Goal: Information Seeking & Learning: Learn about a topic

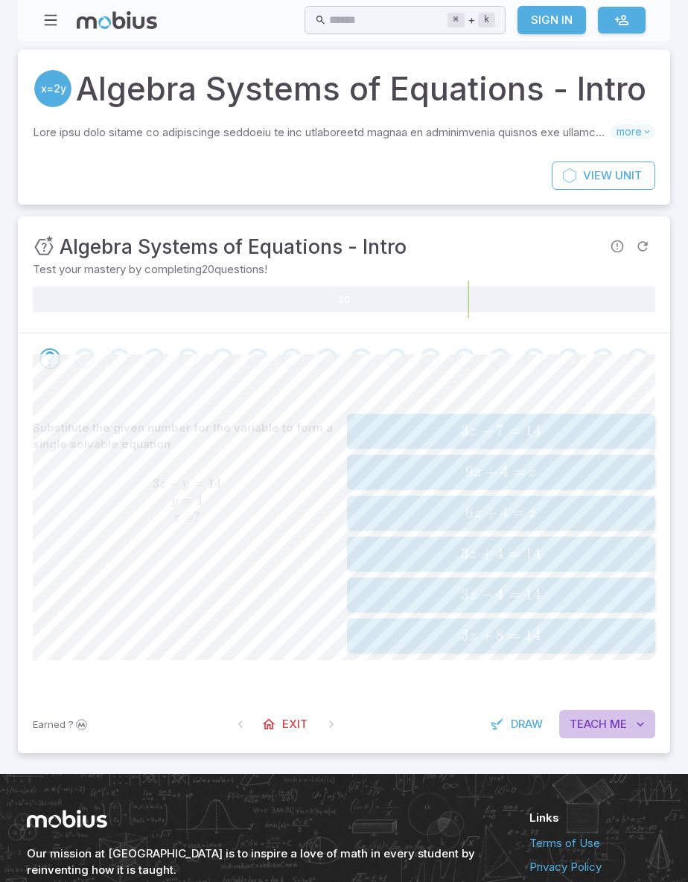
click at [610, 716] on span "Me" at bounding box center [618, 724] width 17 height 16
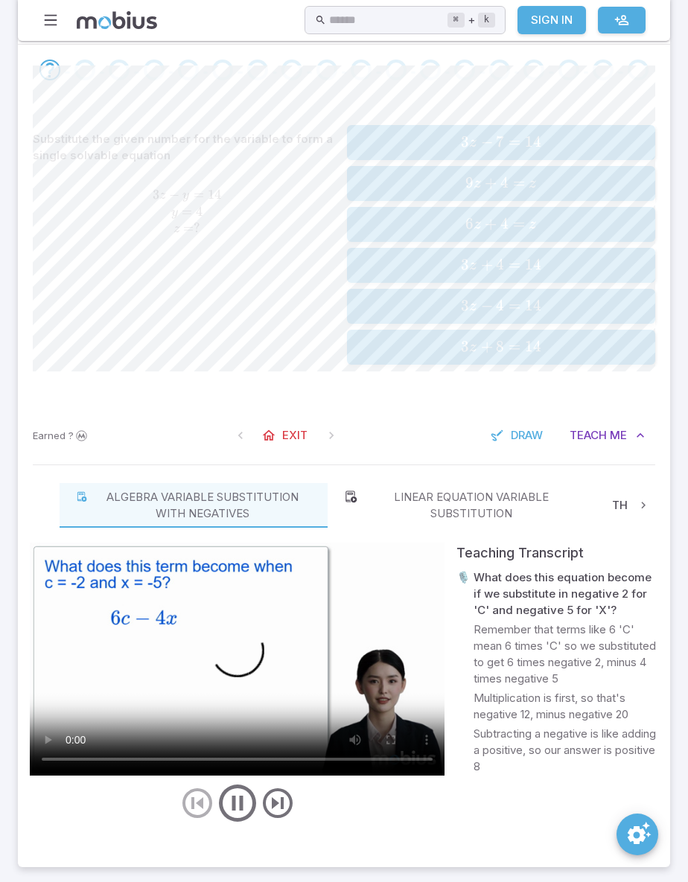
scroll to position [296, 0]
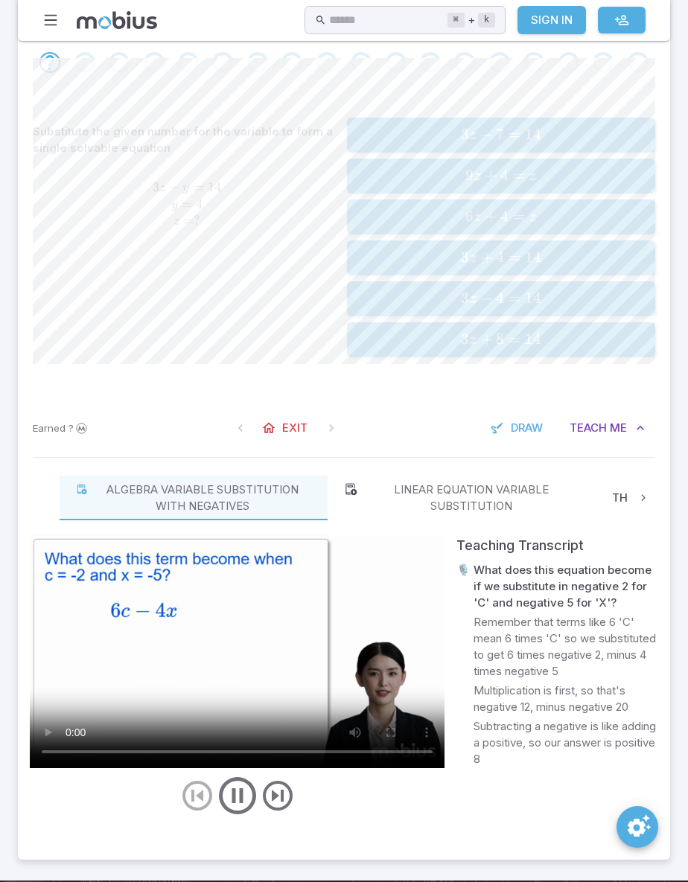
click at [243, 788] on icon "play/pause/restart" at bounding box center [237, 795] width 45 height 45
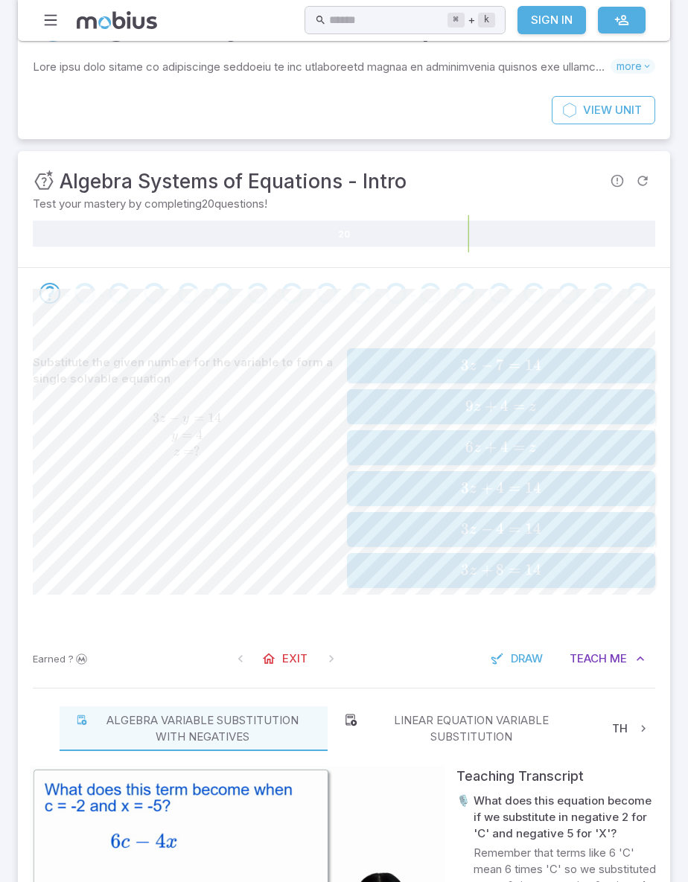
scroll to position [65, 0]
click at [543, 520] on span "3 z − 4 = 14" at bounding box center [500, 530] width 298 height 20
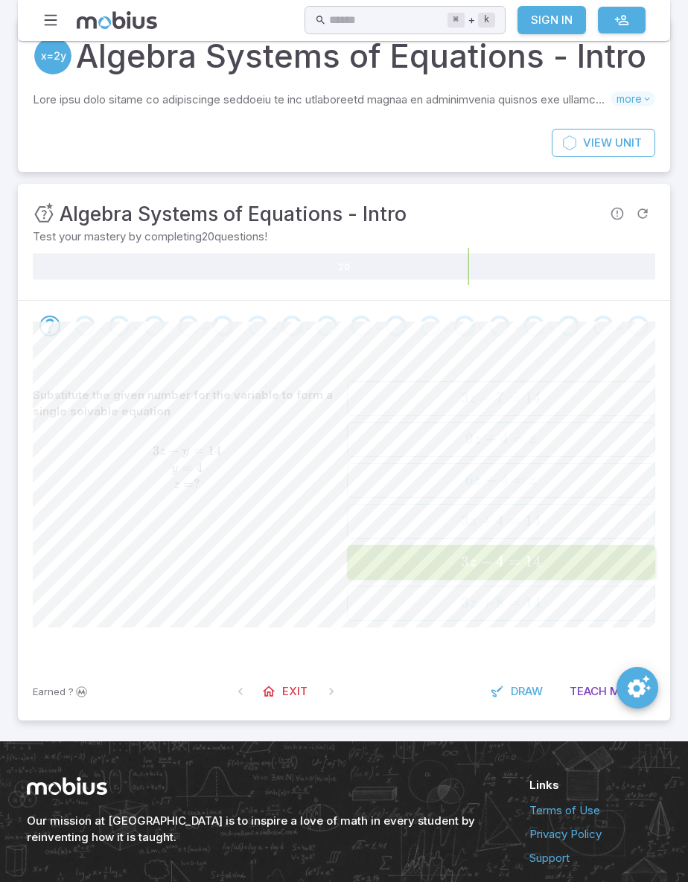
scroll to position [32, 0]
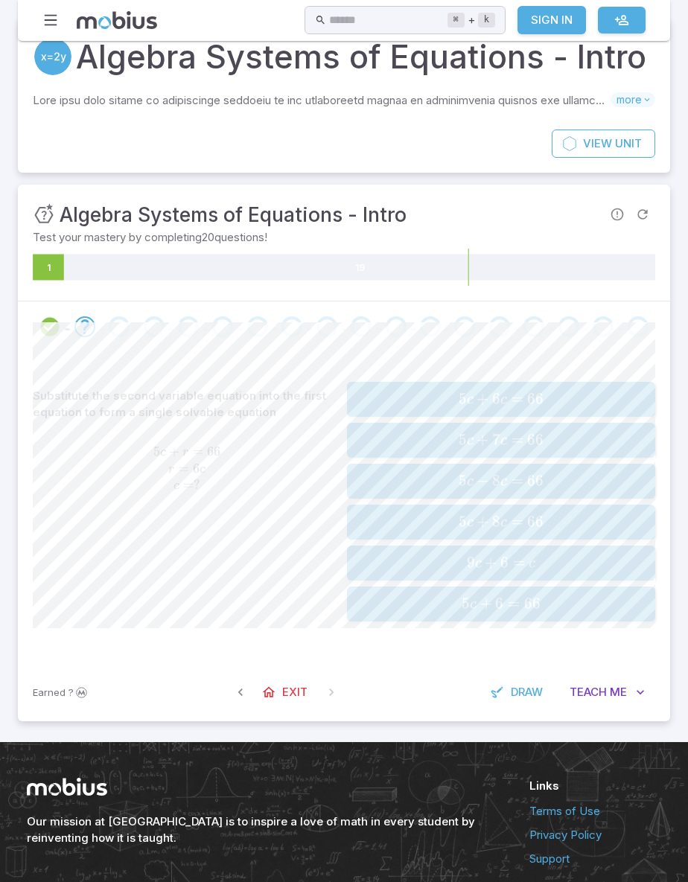
click at [50, 323] on icon "Review your answer" at bounding box center [50, 327] width 22 height 22
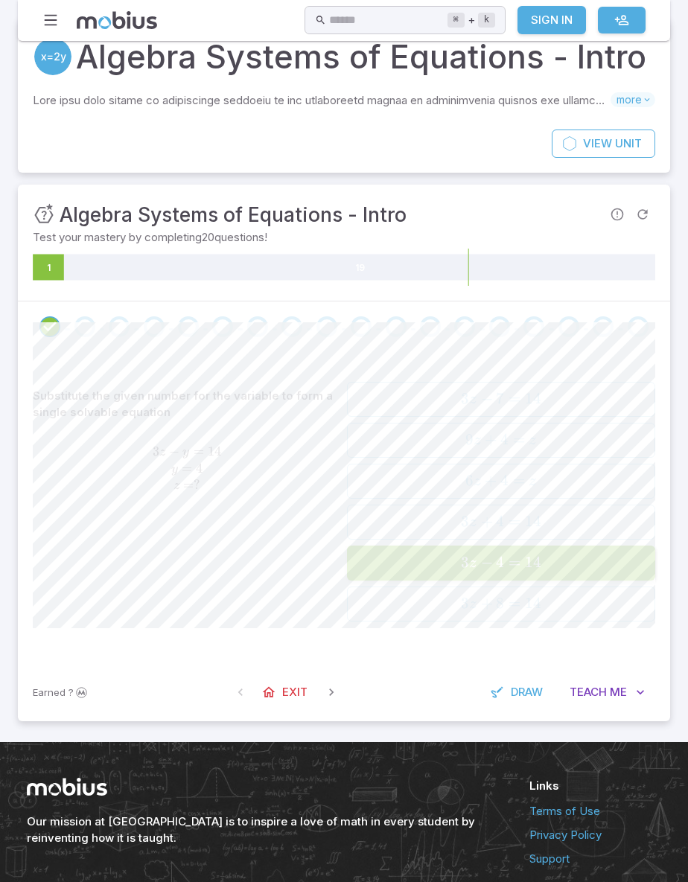
click at [71, 322] on div at bounding box center [84, 326] width 34 height 21
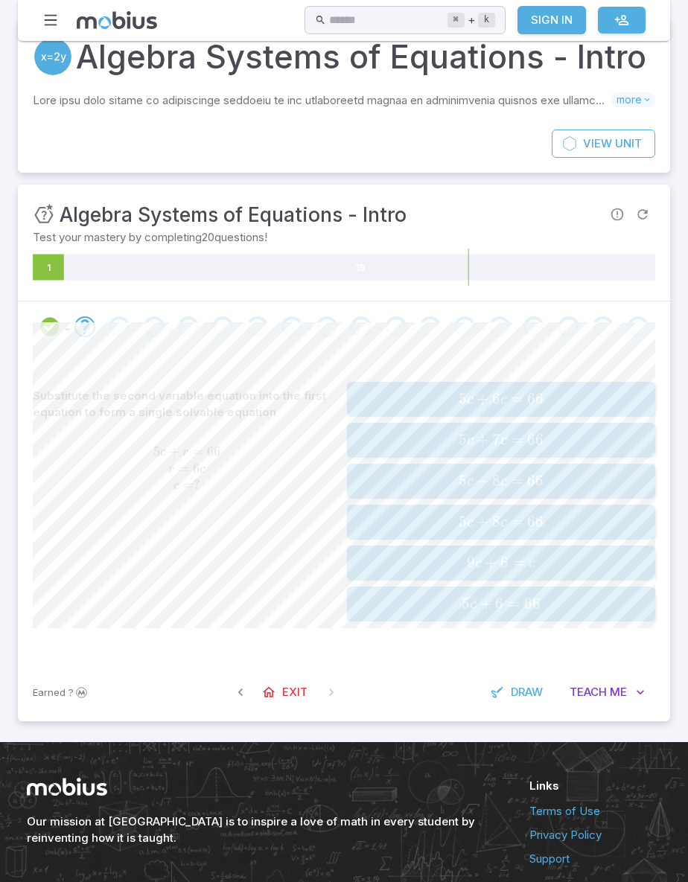
click at [224, 345] on div at bounding box center [344, 326] width 652 height 51
click at [613, 406] on span "5 c + 6 c = 66" at bounding box center [500, 399] width 298 height 20
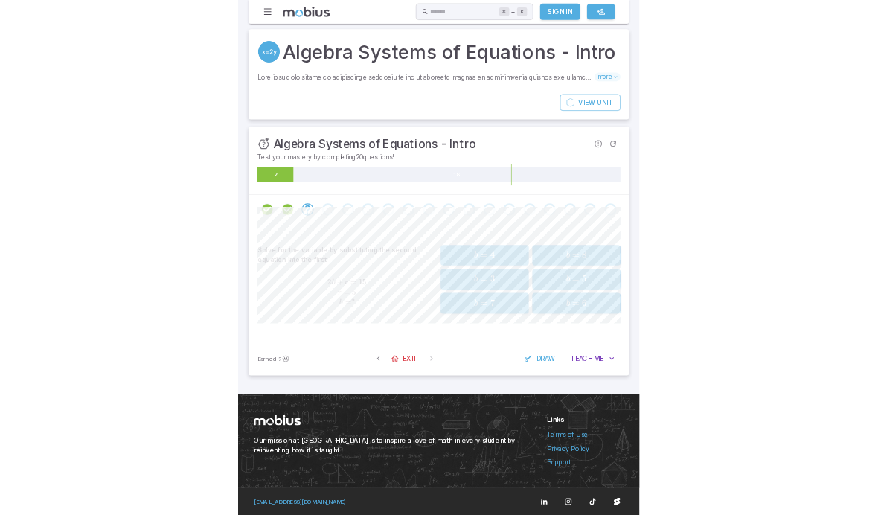
scroll to position [0, 0]
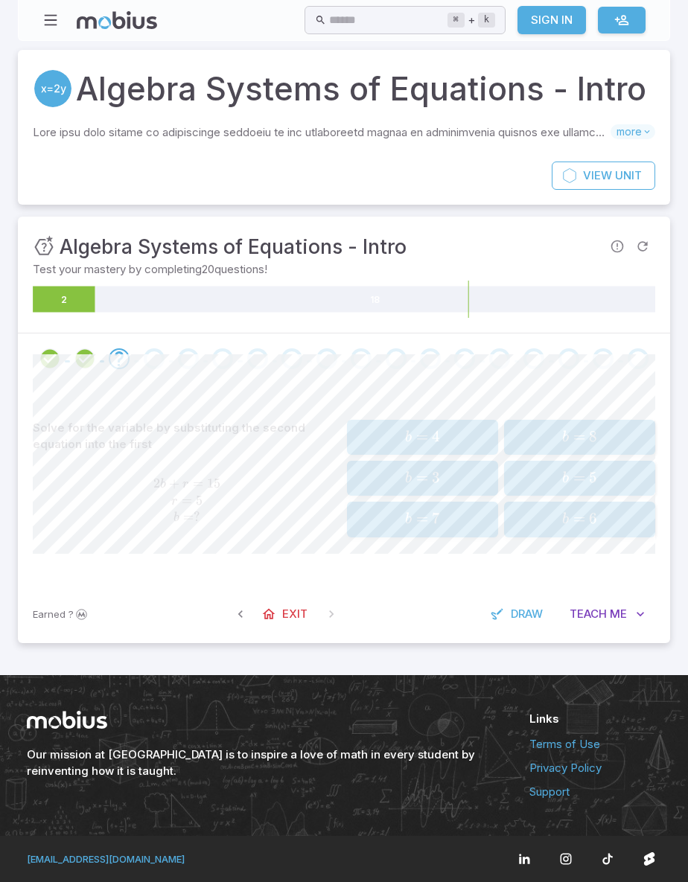
click at [60, 563] on div "Solve for the variable by substituting the second equation into the first 2 b +…" at bounding box center [344, 484] width 622 height 201
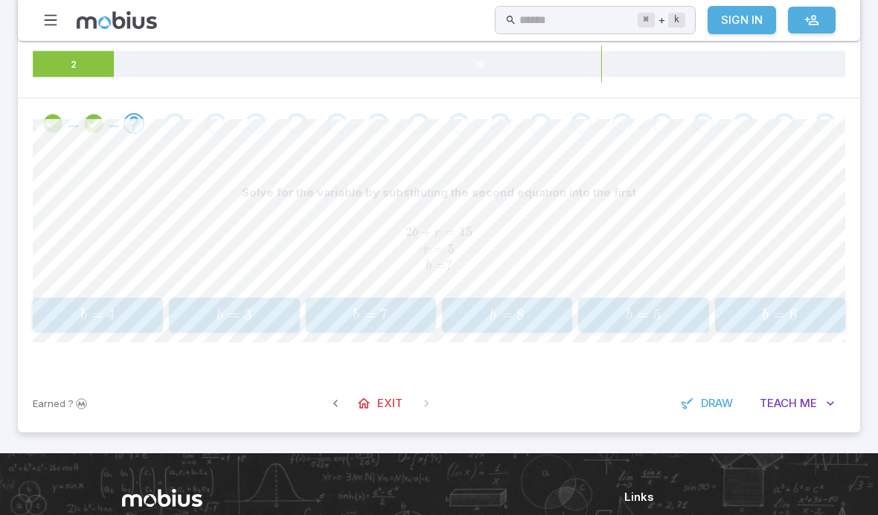
scroll to position [189, 0]
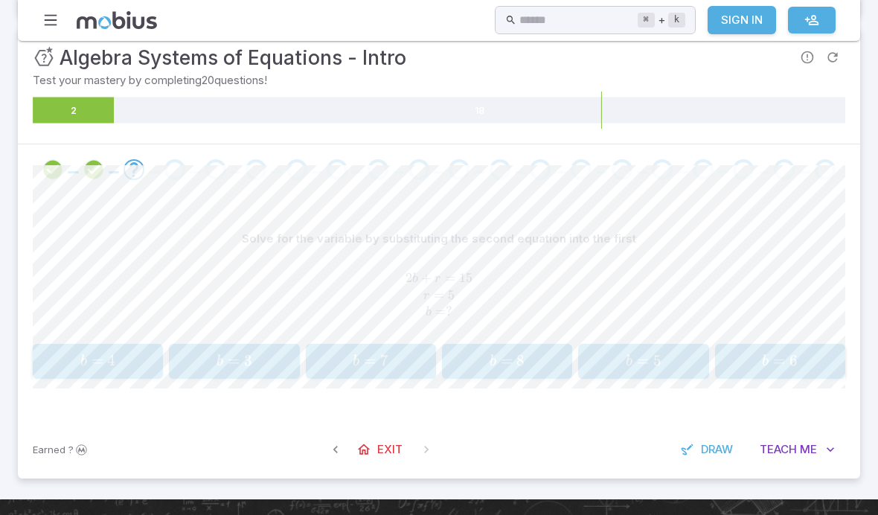
click at [49, 281] on span "2 b + r = 15 r = 5 b = ?" at bounding box center [439, 295] width 813 height 51
click at [657, 368] on div "b = 5 b = 5 b = 5" at bounding box center [644, 361] width 121 height 23
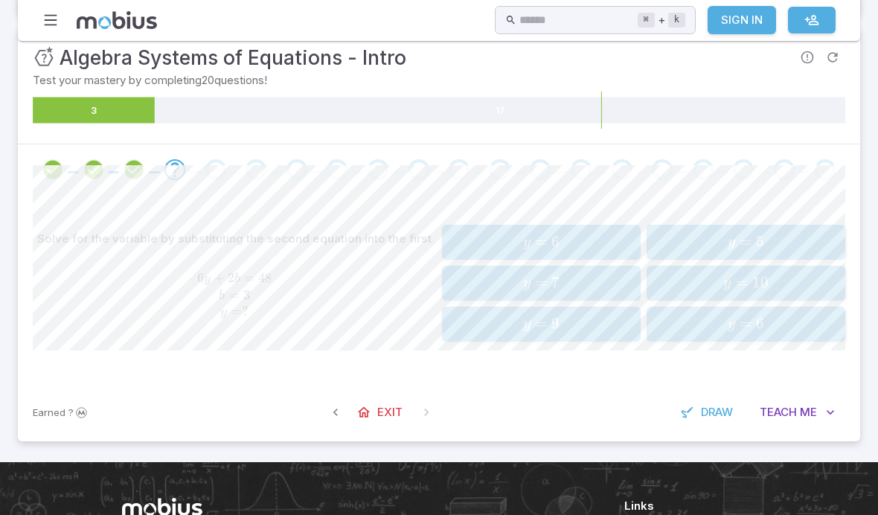
click at [511, 286] on span "y = 7" at bounding box center [541, 283] width 189 height 20
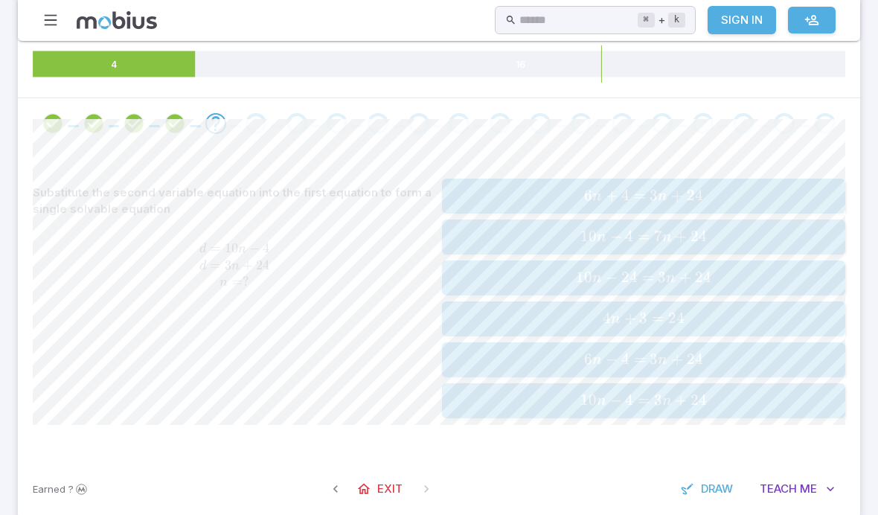
scroll to position [234, 0]
click at [687, 393] on span "10 n − 4 = 3 n + 24" at bounding box center [644, 402] width 394 height 20
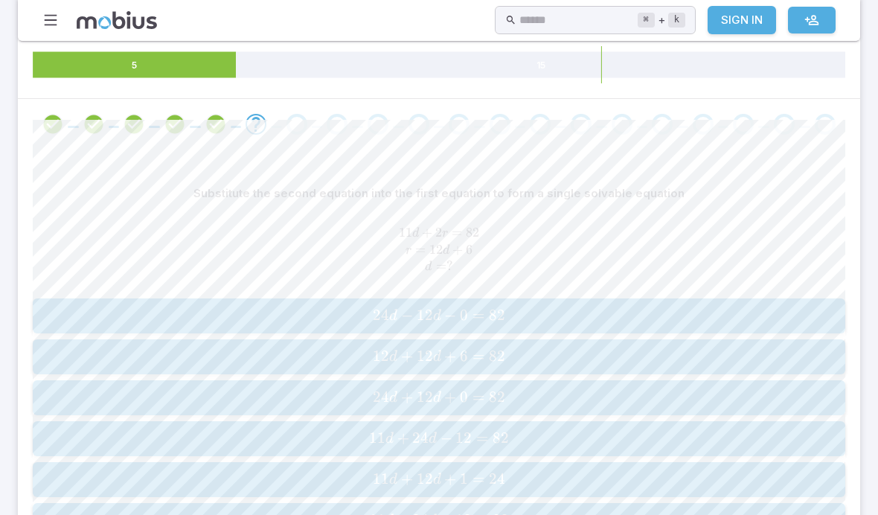
click at [221, 130] on icon "Review your answer" at bounding box center [216, 124] width 22 height 22
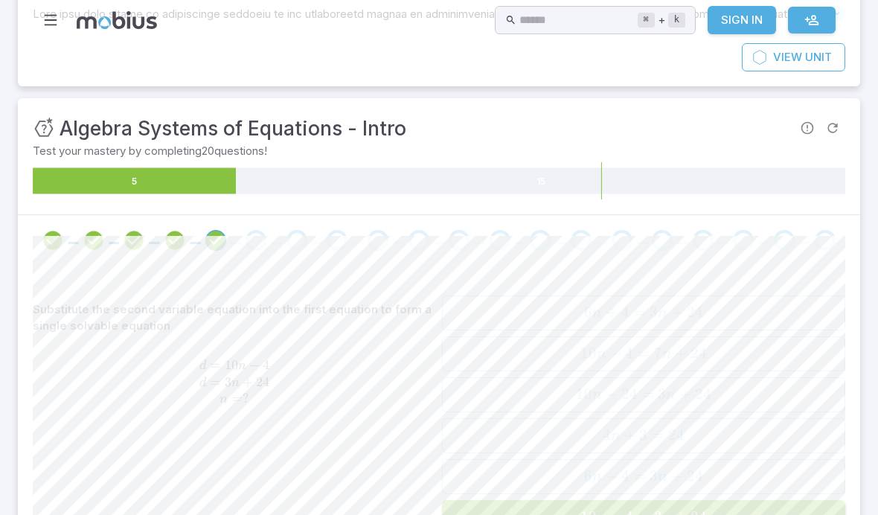
scroll to position [161, 0]
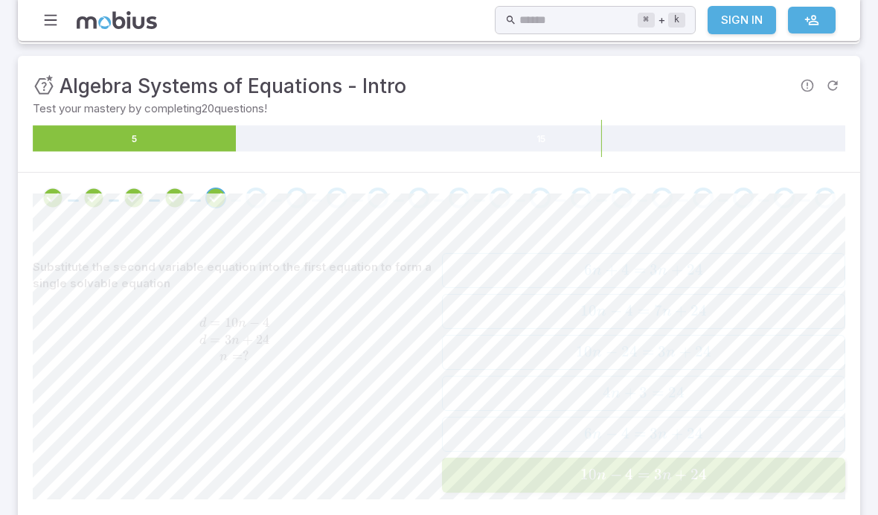
click at [256, 206] on div "Go to the next question" at bounding box center [256, 198] width 21 height 21
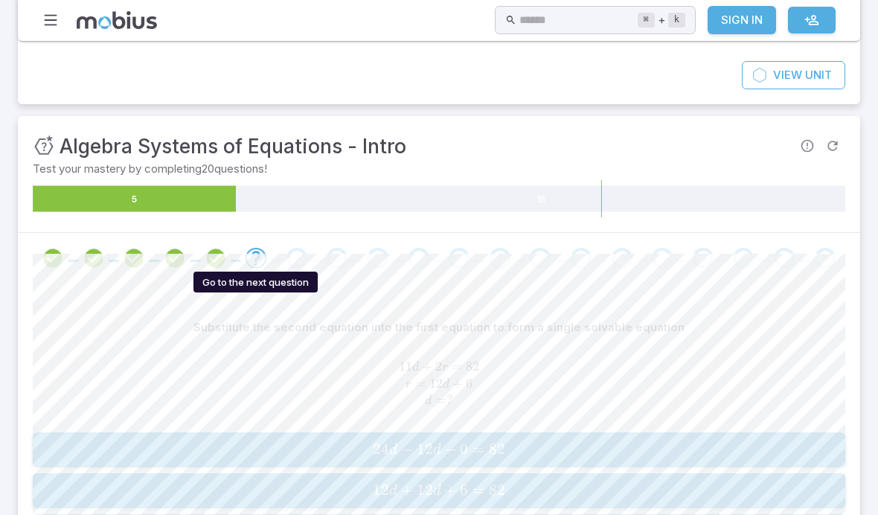
scroll to position [0, 0]
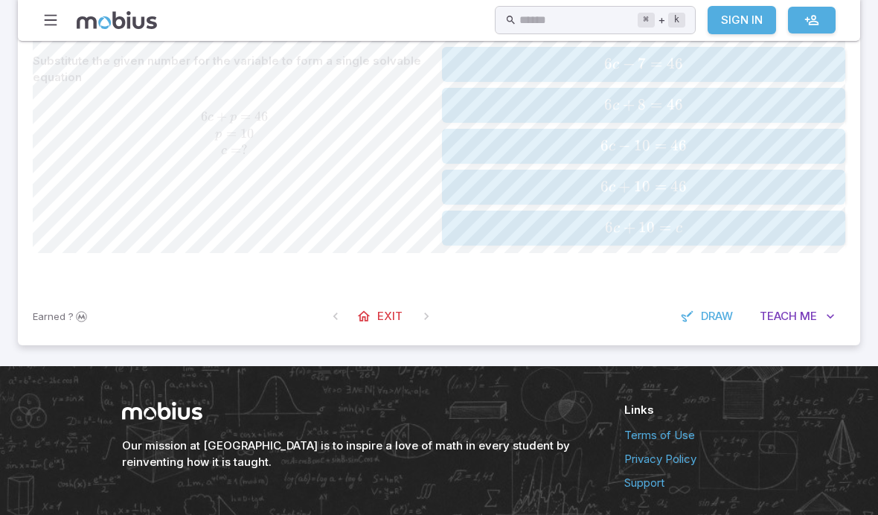
scroll to position [366, 0]
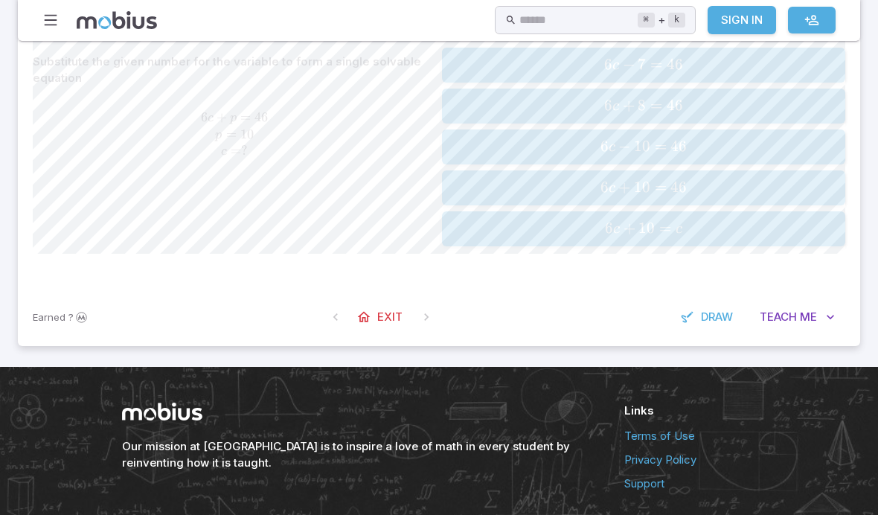
click at [711, 186] on span "6 c + 10 = 46" at bounding box center [644, 188] width 394 height 20
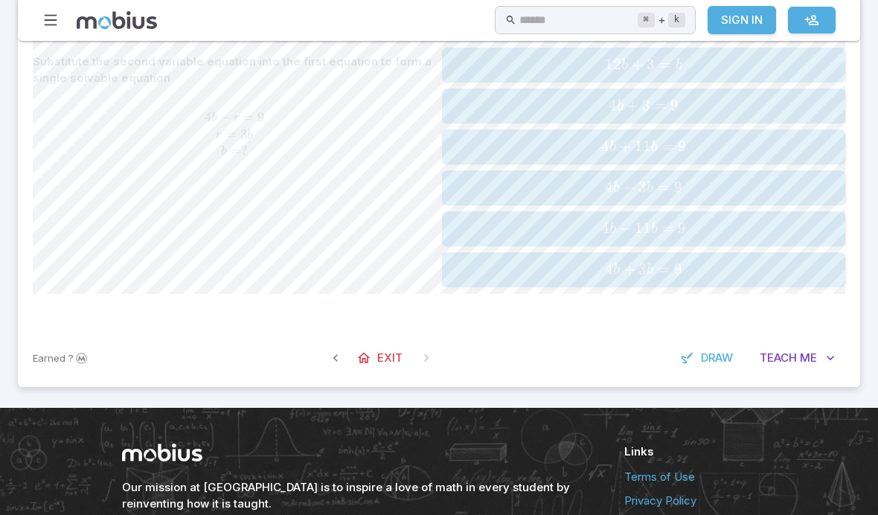
click at [756, 178] on span "4 b − 3 b = 9" at bounding box center [644, 188] width 394 height 20
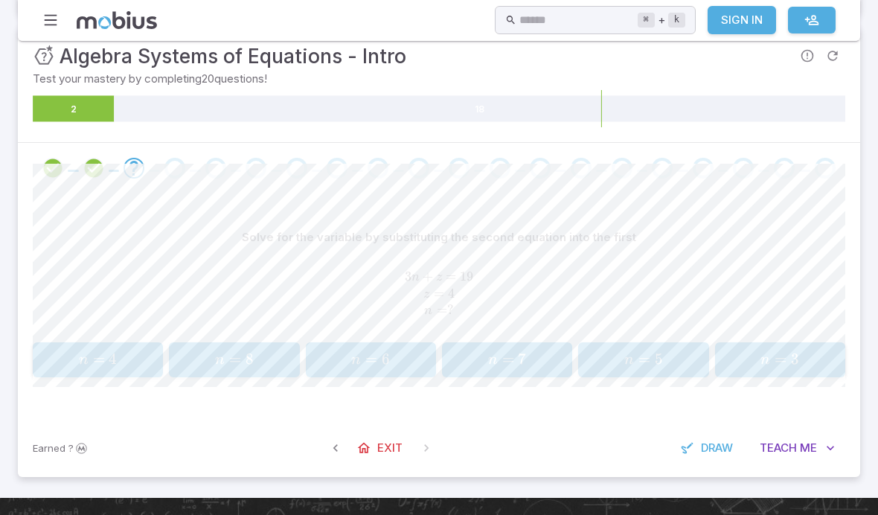
scroll to position [176, 0]
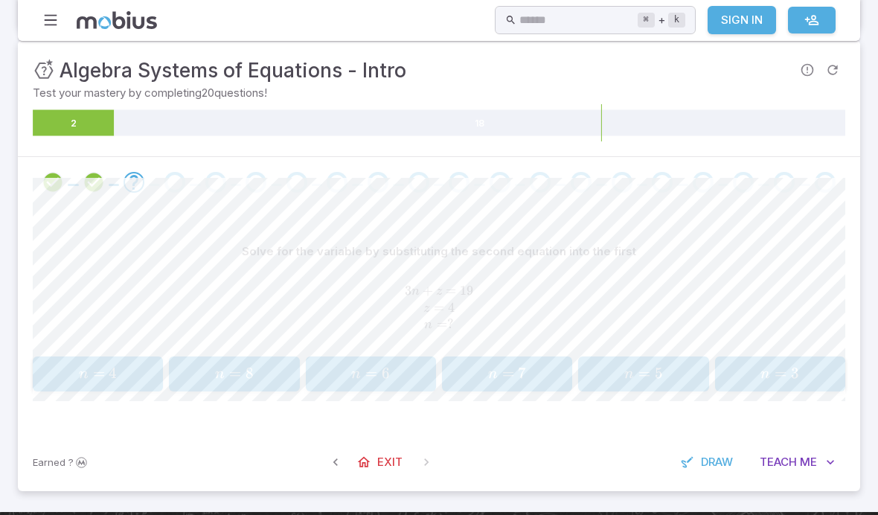
click at [661, 330] on span "3 n + z = 19 z = 4 n = ?" at bounding box center [439, 308] width 813 height 51
click at [626, 367] on span "n" at bounding box center [630, 374] width 10 height 15
click at [135, 383] on button "d = 2 d = 2 d = 2" at bounding box center [98, 374] width 130 height 35
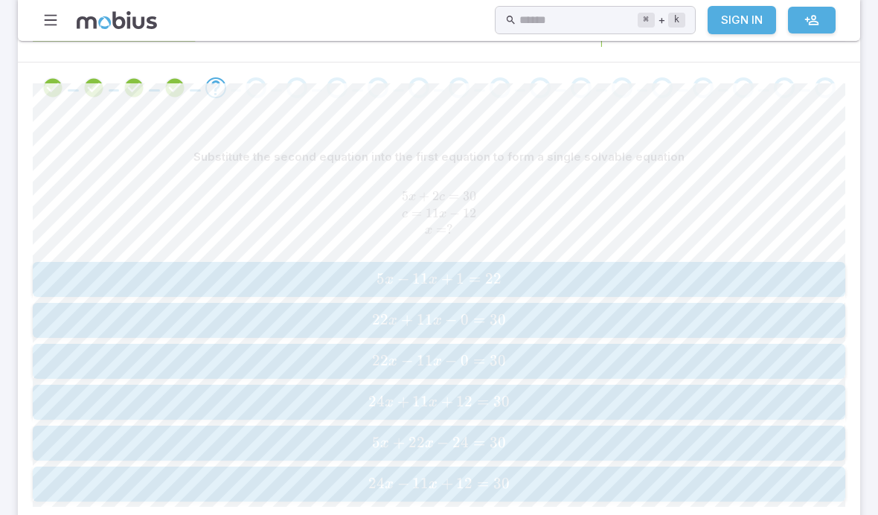
scroll to position [279, 0]
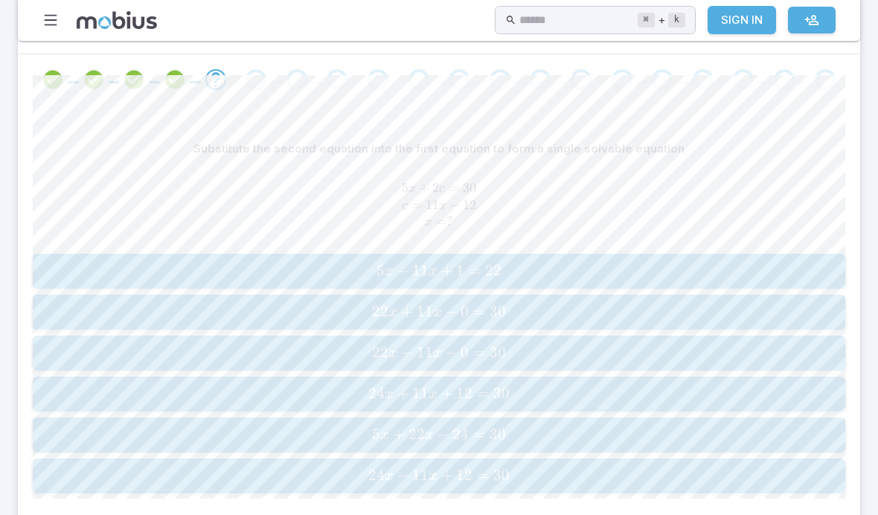
click at [202, 384] on span "24 x + 11 x + 12 = 30" at bounding box center [438, 394] width 803 height 20
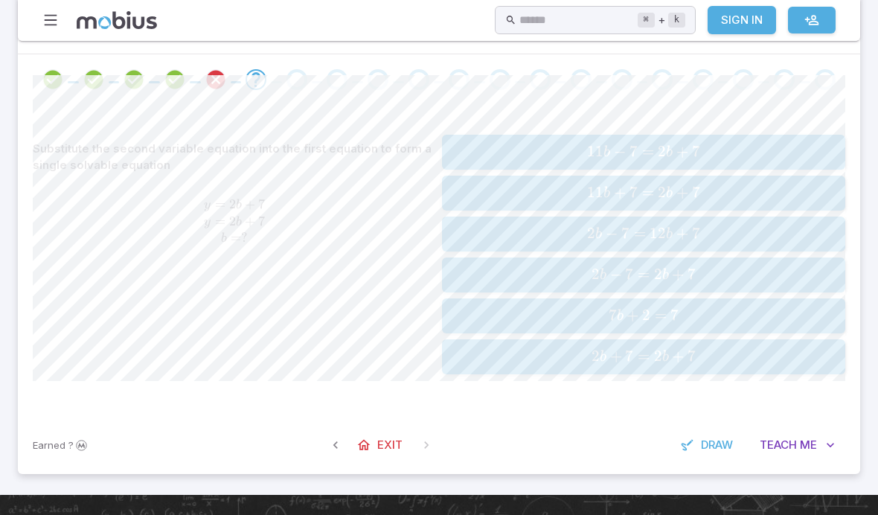
click at [211, 81] on icon "Review your answer" at bounding box center [216, 79] width 22 height 22
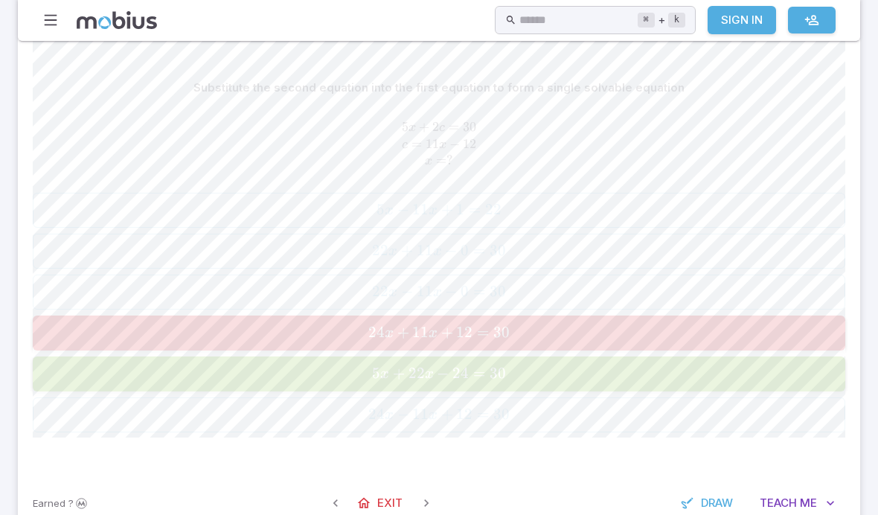
scroll to position [358, 0]
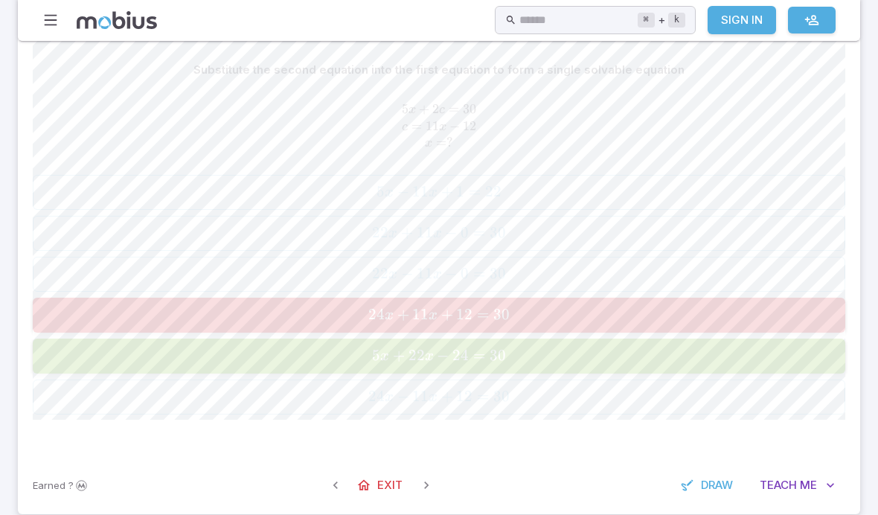
click at [389, 362] on button "5 x + 22 x − 24 = 30 5x + 22x - 24 = 30 5 x + 22 x − 24 = 30" at bounding box center [439, 356] width 813 height 35
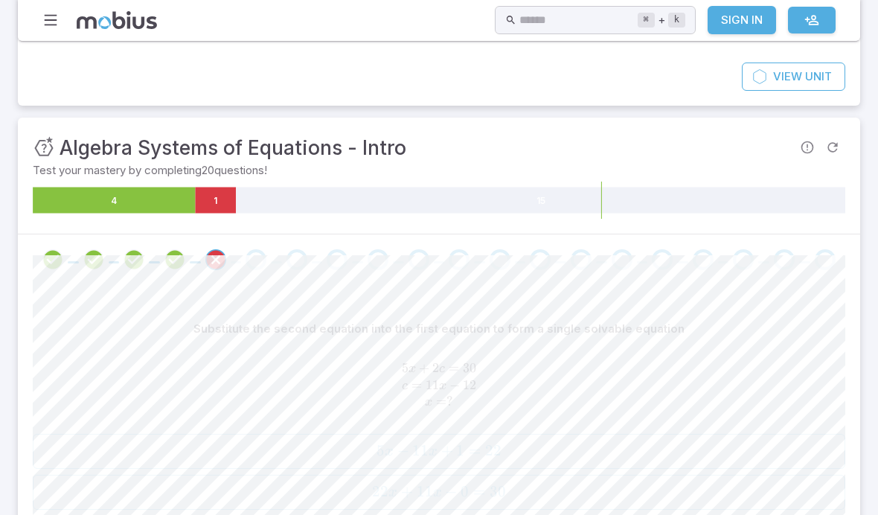
scroll to position [100, 0]
click at [270, 259] on span at bounding box center [256, 259] width 29 height 21
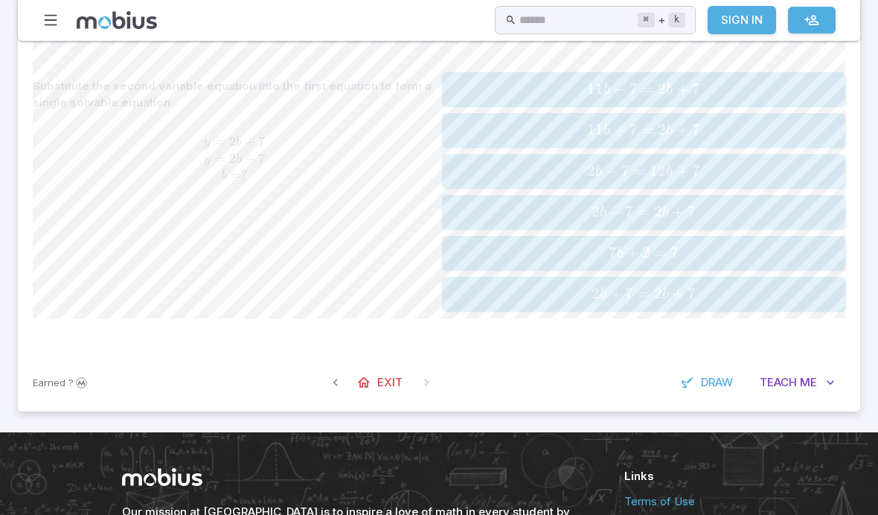
scroll to position [325, 0]
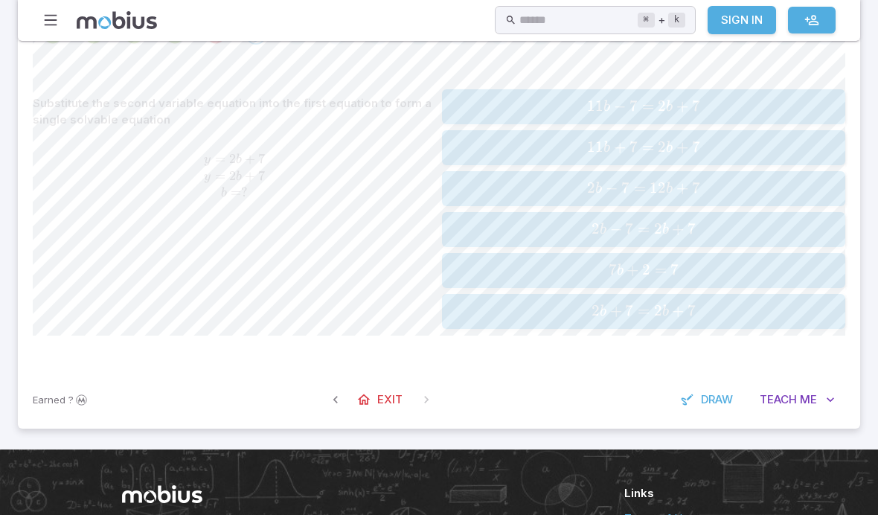
click at [785, 392] on span "Teach" at bounding box center [778, 400] width 37 height 16
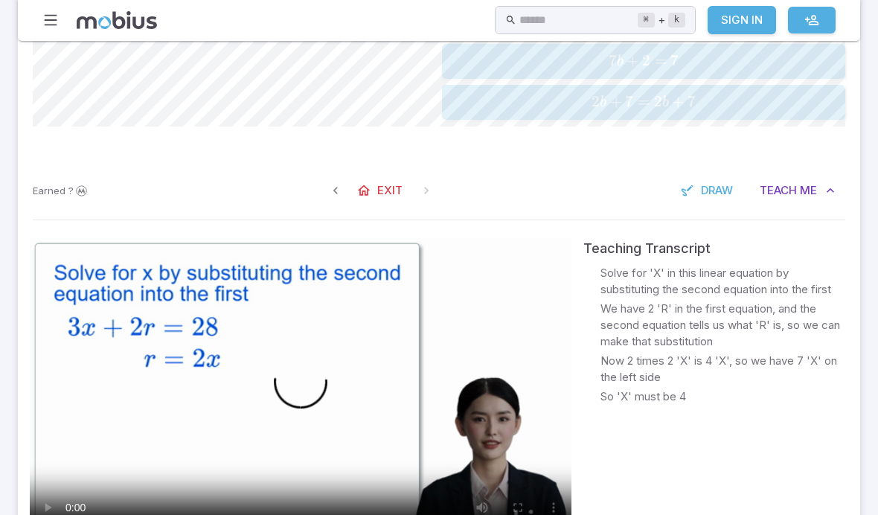
scroll to position [539, 0]
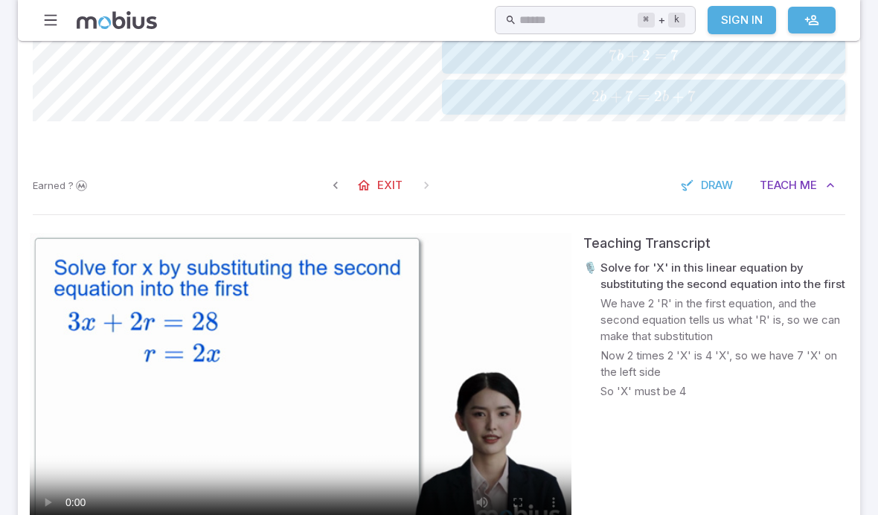
click at [92, 359] on video at bounding box center [301, 385] width 542 height 305
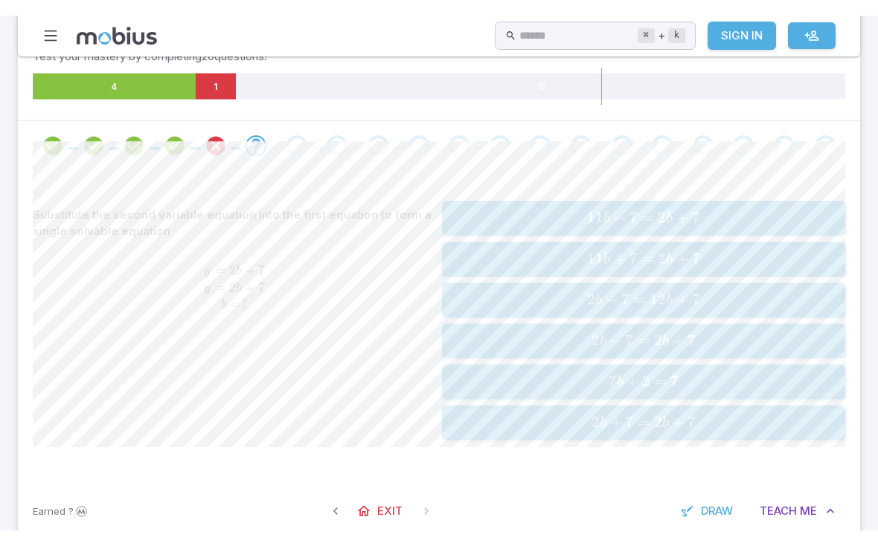
scroll to position [234, 0]
